Goal: Task Accomplishment & Management: Manage account settings

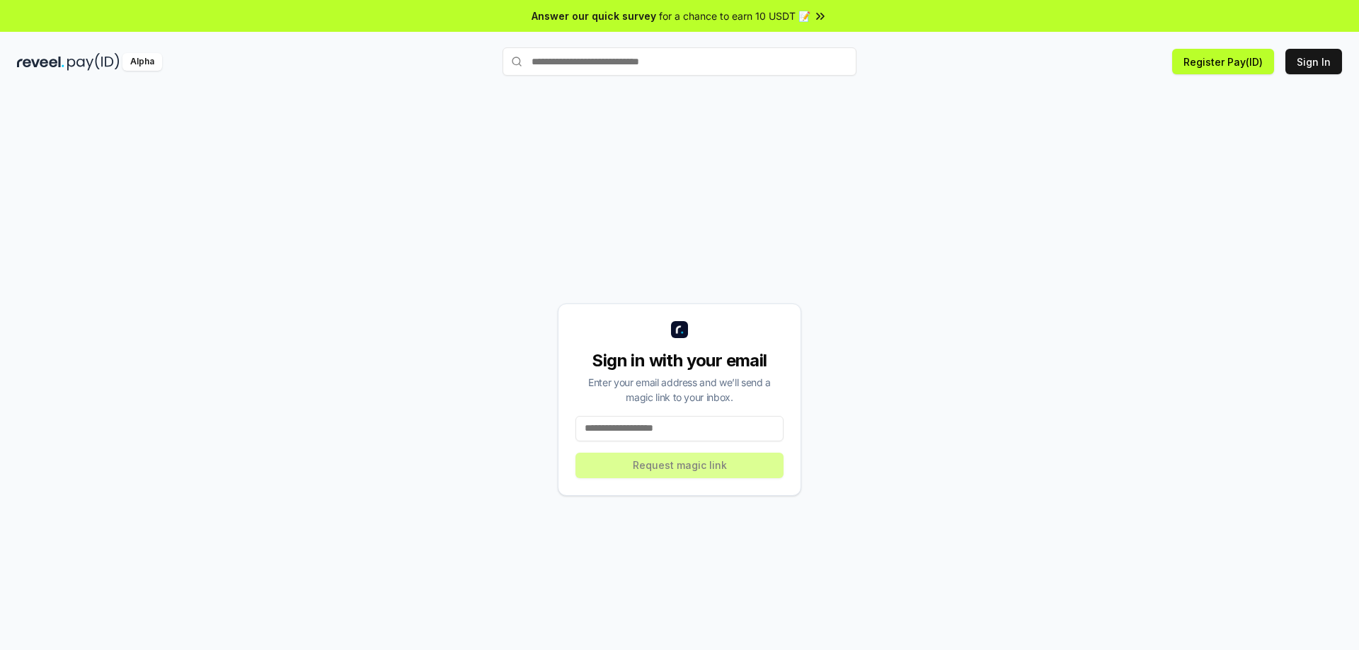
click at [872, 138] on div "Sign in with your email Enter your email address and we’ll send a magic link to…" at bounding box center [679, 399] width 1325 height 582
click at [56, 64] on img at bounding box center [40, 62] width 47 height 18
click at [1315, 65] on button "Sign In" at bounding box center [1313, 61] width 57 height 25
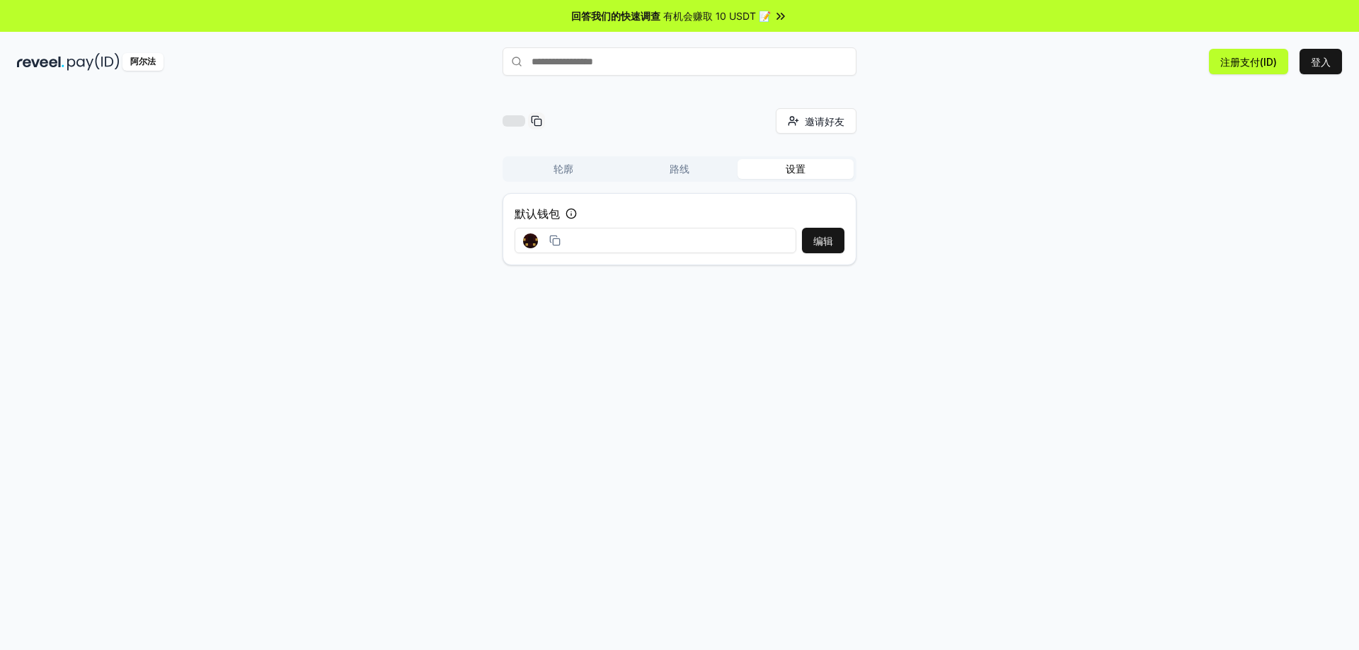
click at [1049, 199] on div "邀请好友 邀请 轮廓 路线 设置 默认钱包 编辑" at bounding box center [679, 192] width 1325 height 168
click at [822, 232] on button "编辑" at bounding box center [823, 240] width 42 height 25
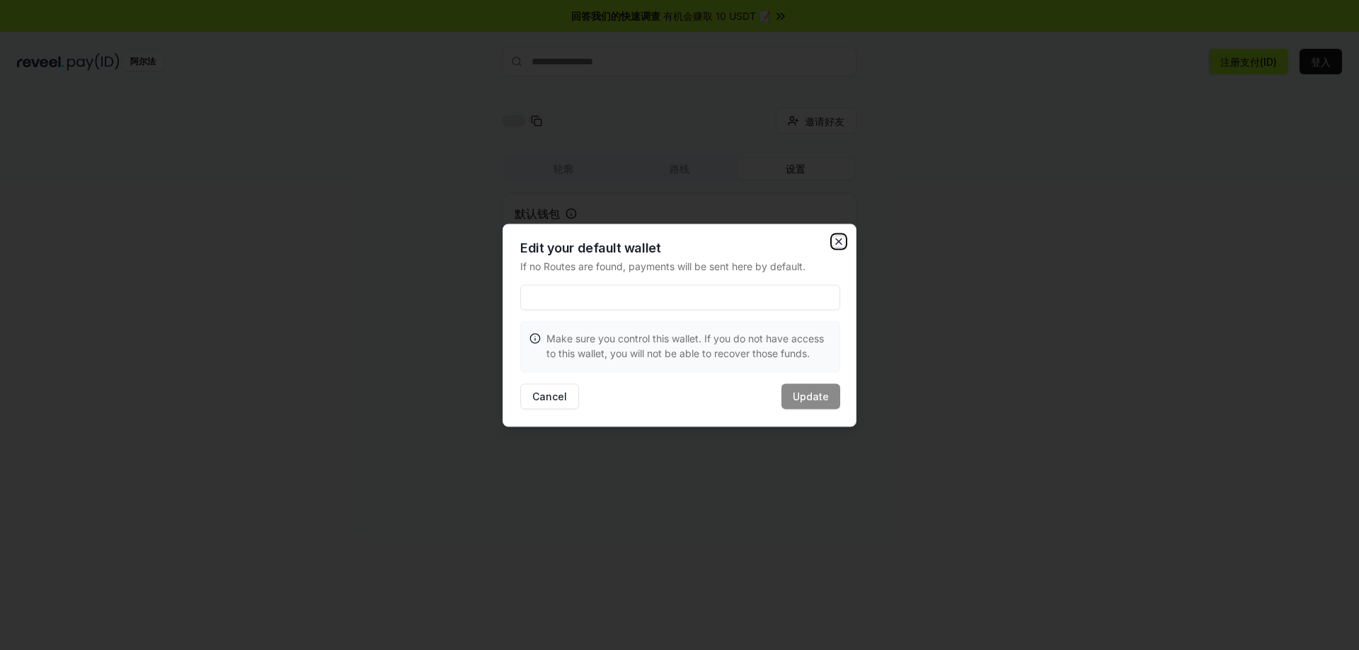
click at [843, 243] on icon "button" at bounding box center [838, 241] width 11 height 11
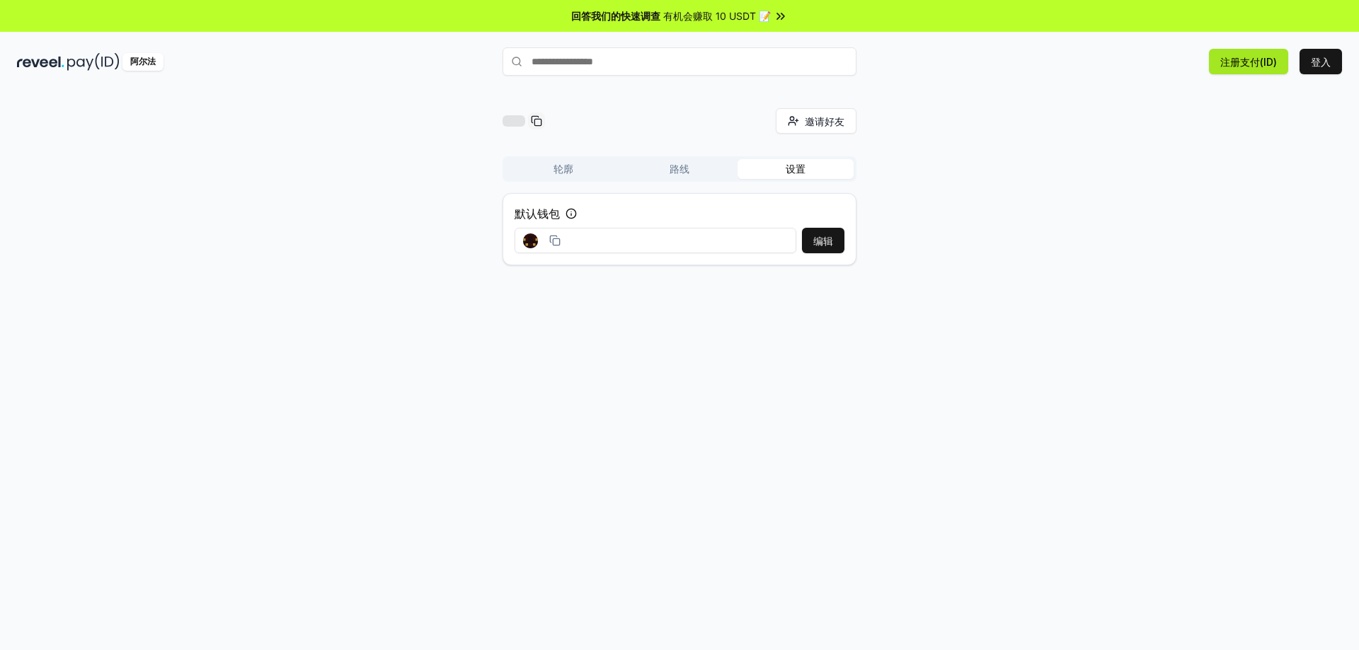
click at [1260, 69] on font "注册支付(ID)" at bounding box center [1248, 61] width 57 height 15
click at [1255, 63] on font "注册支付(ID)" at bounding box center [1248, 62] width 57 height 12
click at [1264, 63] on font "注册支付(ID)" at bounding box center [1248, 62] width 57 height 12
drag, startPoint x: 1140, startPoint y: 150, endPoint x: 1091, endPoint y: 175, distance: 54.7
click at [1091, 175] on div "邀请好友 邀请 轮廓 路线 设置 默认钱包 编辑" at bounding box center [679, 192] width 1325 height 168
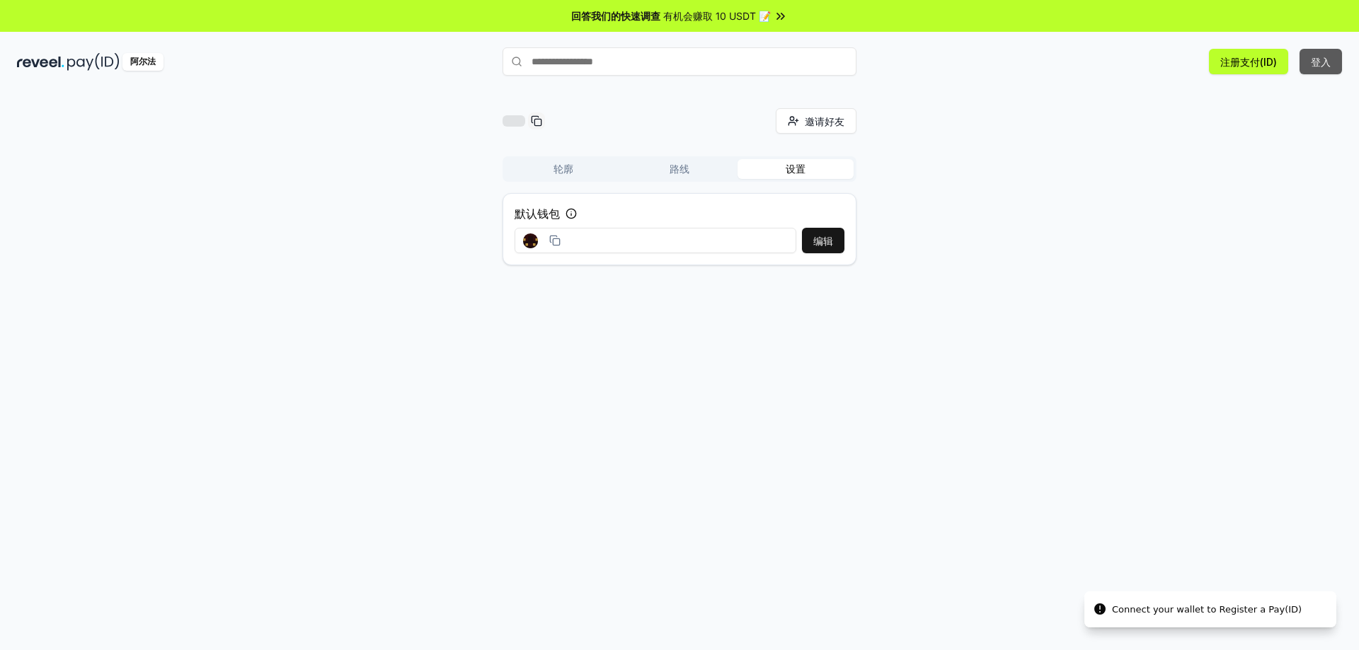
click at [1332, 66] on button "登入" at bounding box center [1320, 61] width 42 height 25
